Goal: Information Seeking & Learning: Check status

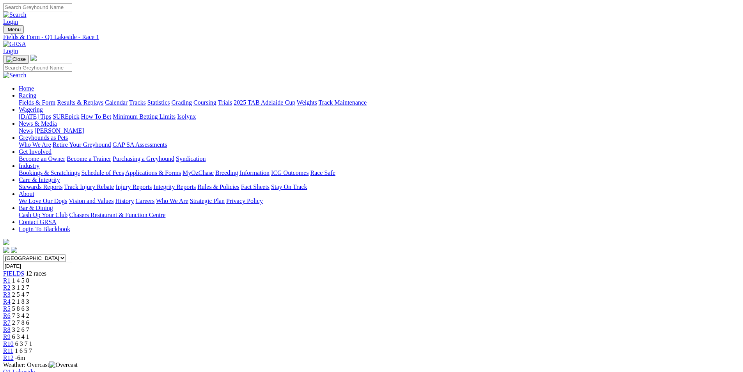
click at [14, 354] on span "R12" at bounding box center [8, 357] width 11 height 7
click at [11, 277] on link "R1" at bounding box center [6, 280] width 7 height 7
